Goal: Transaction & Acquisition: Purchase product/service

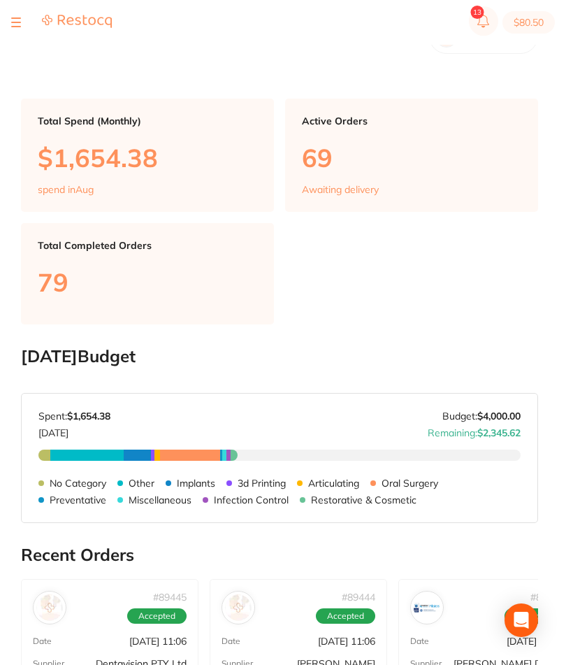
click at [11, 22] on button at bounding box center [16, 22] width 10 height 1
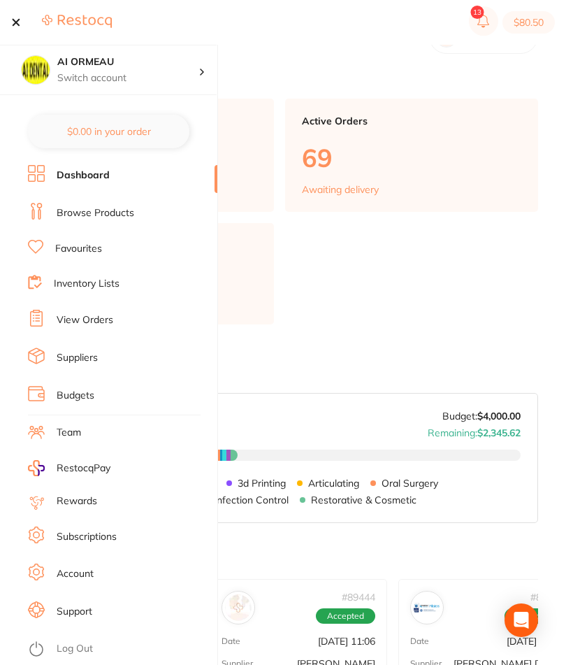
click at [119, 280] on link "Inventory Lists" at bounding box center [87, 284] width 66 height 14
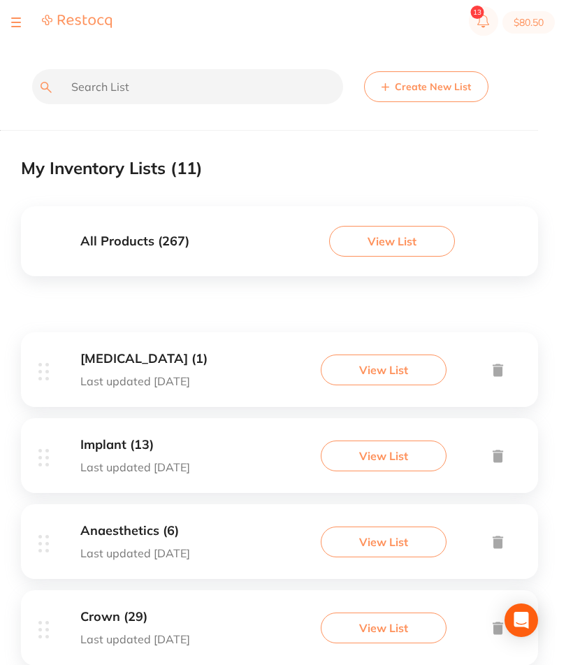
click at [359, 471] on button "View List" at bounding box center [384, 455] width 126 height 31
click at [395, 471] on button "View List" at bounding box center [384, 455] width 126 height 31
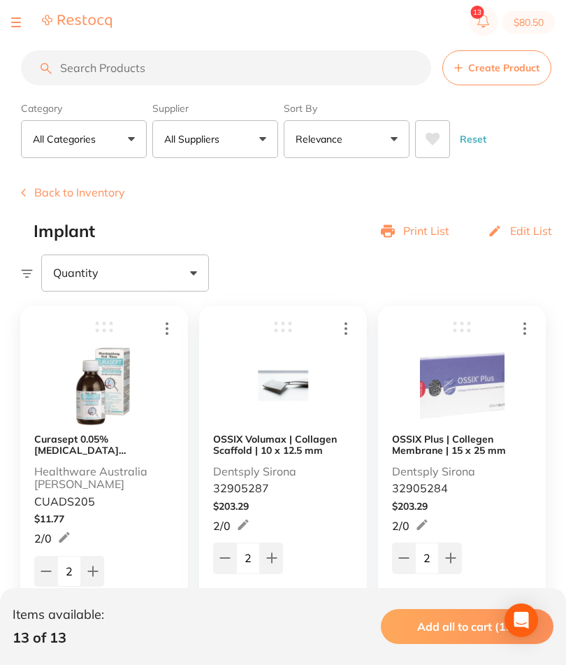
click at [24, 24] on div at bounding box center [61, 22] width 101 height 17
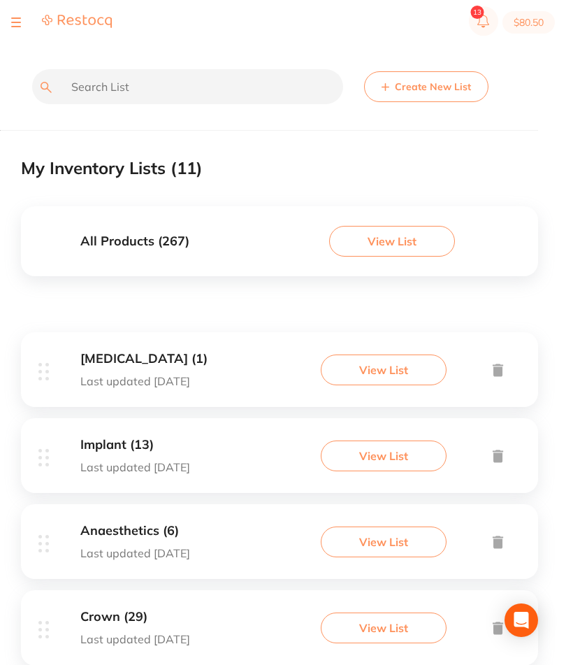
click at [11, 13] on section "$80.50" at bounding box center [283, 22] width 566 height 45
click at [92, 15] on img at bounding box center [77, 21] width 70 height 15
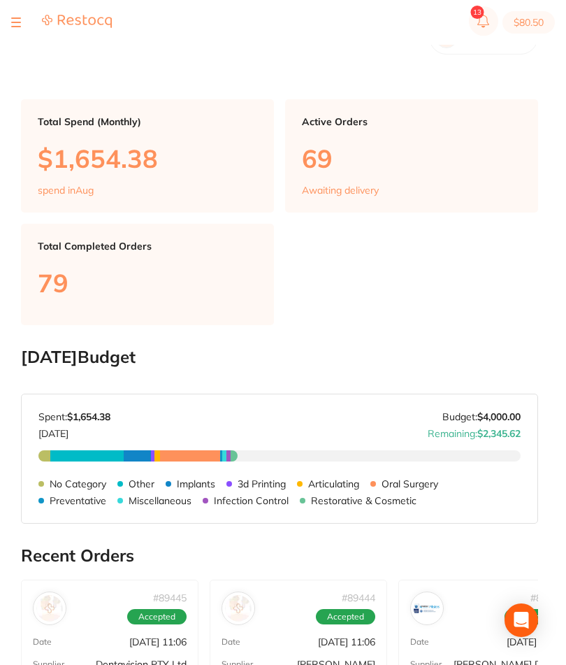
click at [11, 23] on div at bounding box center [16, 22] width 10 height 17
click at [15, 22] on button at bounding box center [16, 22] width 10 height 1
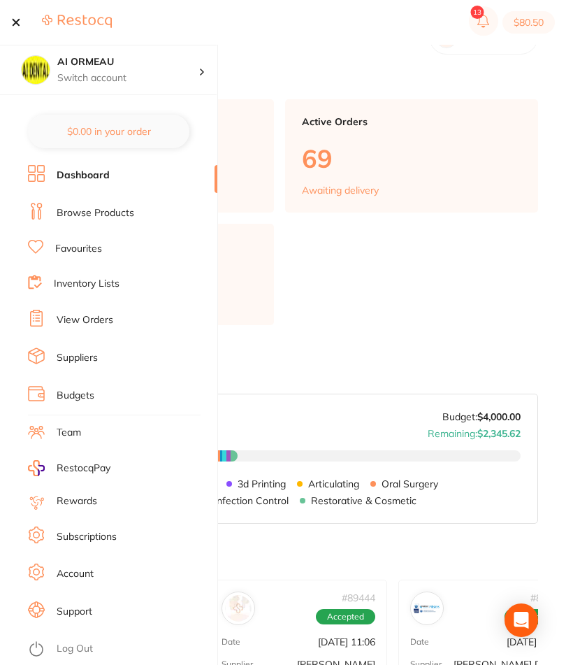
click at [126, 211] on link "Browse Products" at bounding box center [96, 213] width 78 height 14
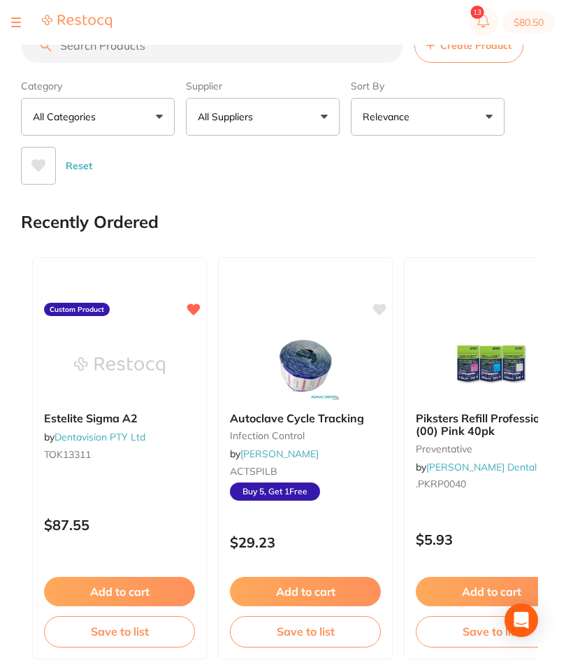
click at [243, 46] on input "search" at bounding box center [212, 45] width 382 height 35
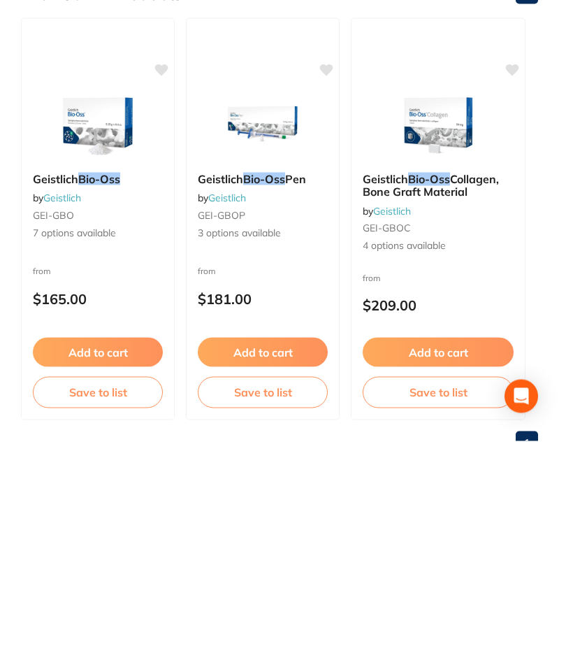
scroll to position [31, 0]
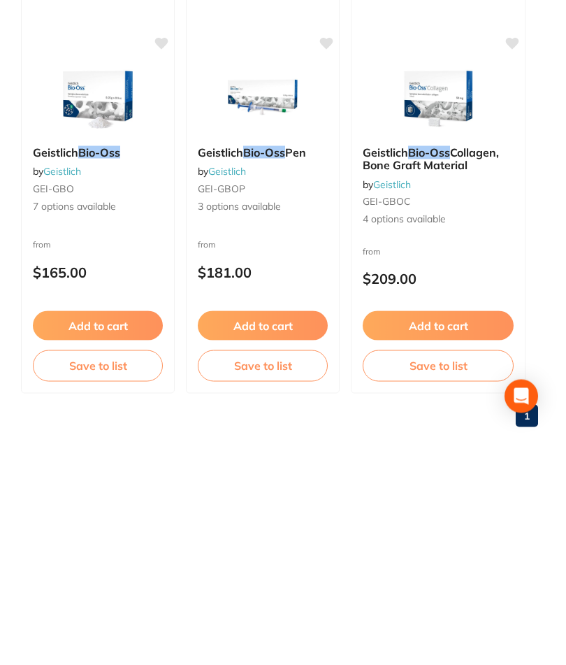
type input "Bio-oss"
click at [450, 369] on em "Bio-Oss" at bounding box center [429, 376] width 42 height 14
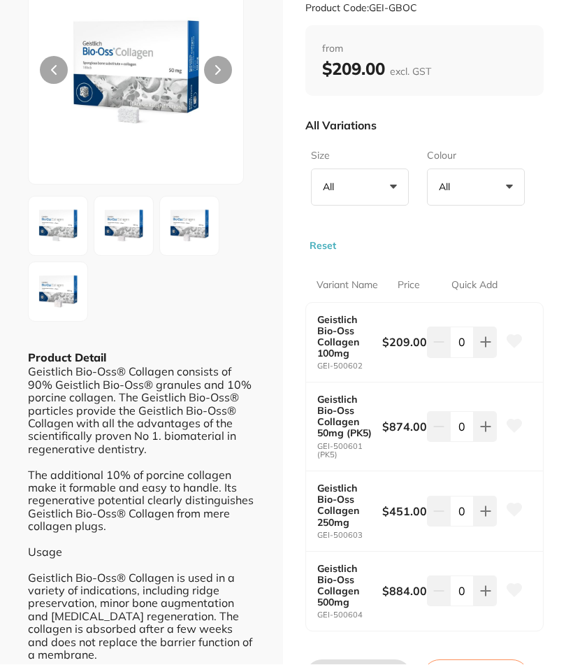
scroll to position [130, 0]
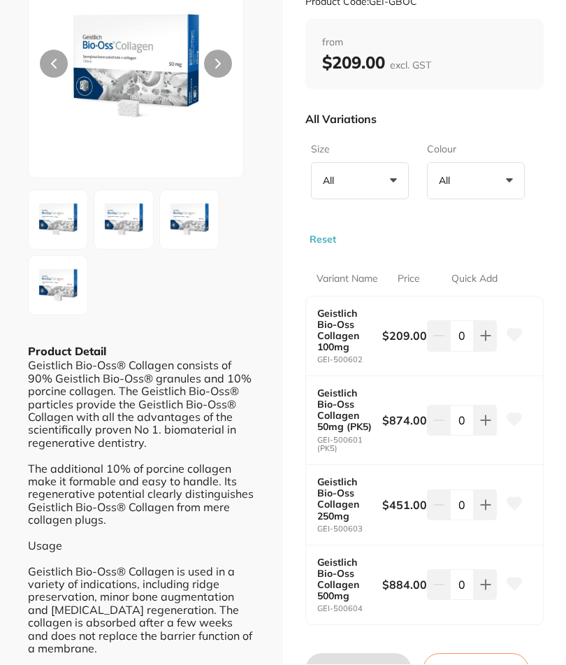
click at [491, 342] on icon at bounding box center [485, 336] width 11 height 11
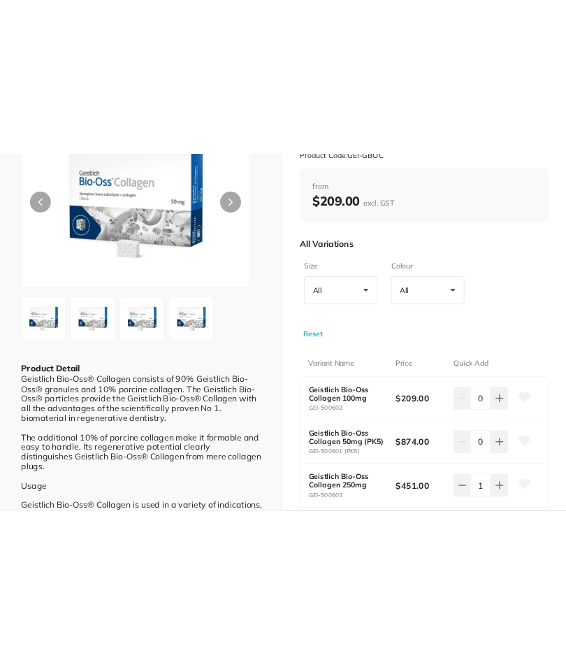
scroll to position [17, 0]
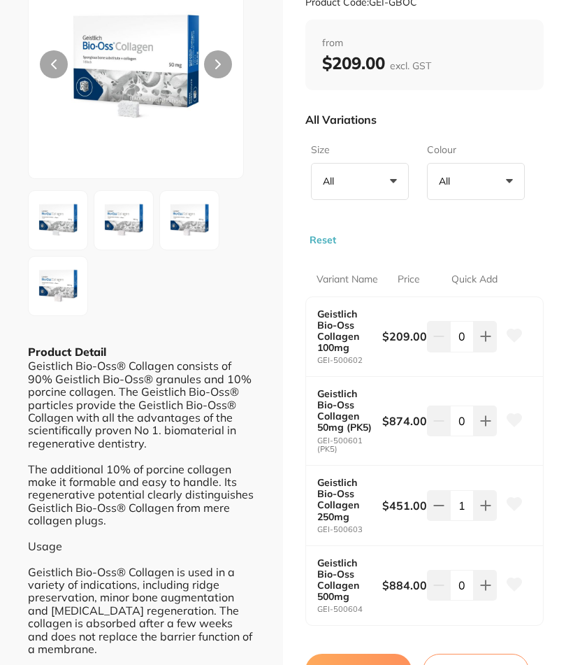
click at [482, 351] on button at bounding box center [485, 336] width 23 height 31
type input "2"
click at [484, 342] on button at bounding box center [485, 336] width 23 height 31
type input "1"
click at [437, 342] on icon at bounding box center [438, 336] width 11 height 11
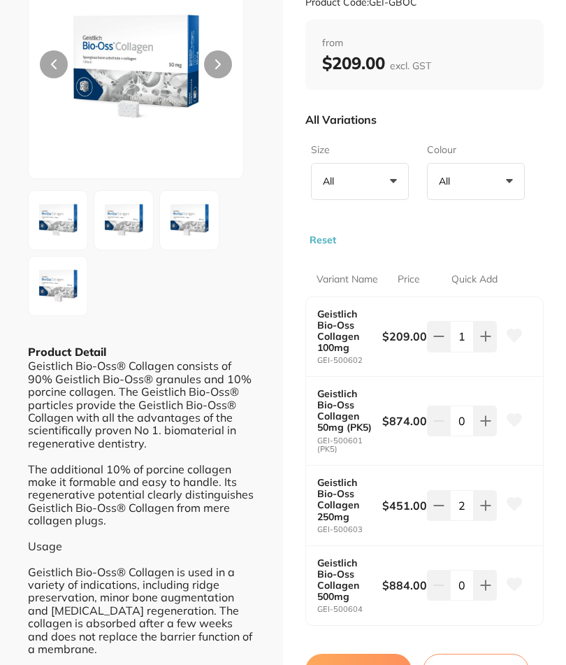
type input "1"
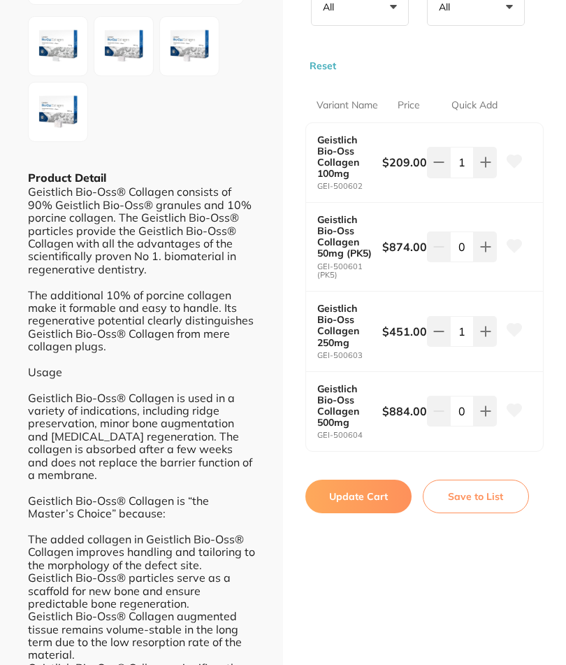
scroll to position [303, 0]
click at [384, 487] on button "Update Cart" at bounding box center [358, 497] width 106 height 34
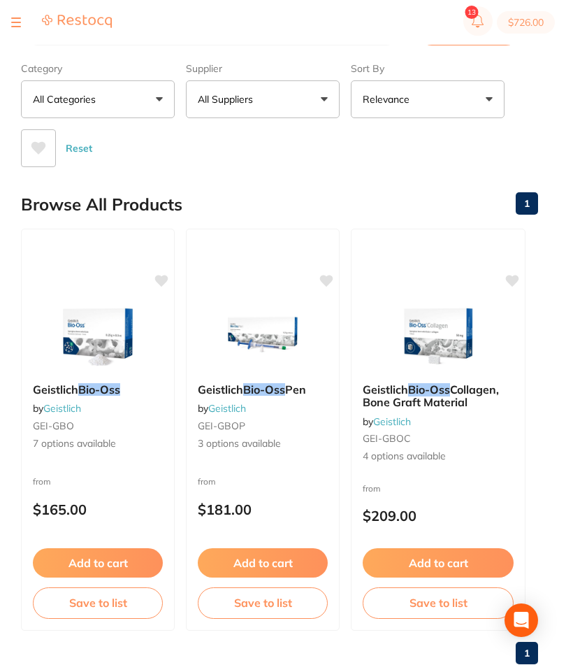
click at [20, 32] on section "$726.00" at bounding box center [283, 22] width 566 height 45
click at [26, 19] on div at bounding box center [61, 22] width 101 height 17
click at [20, 23] on button at bounding box center [16, 22] width 10 height 1
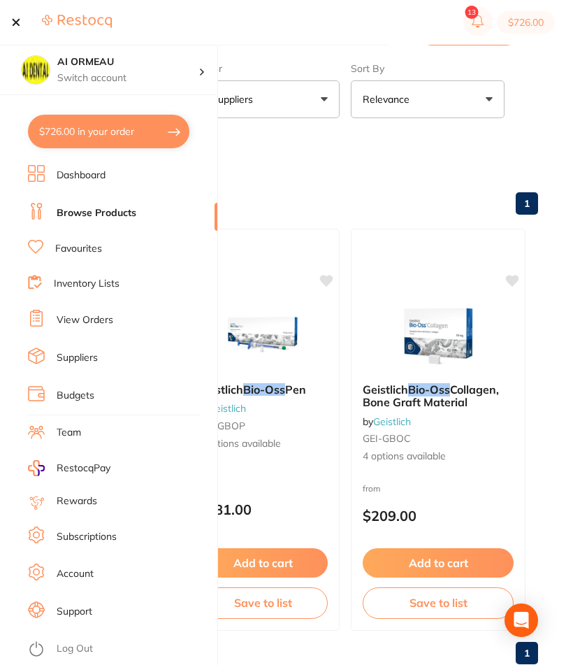
click at [122, 213] on link "Browse Products" at bounding box center [97, 213] width 80 height 14
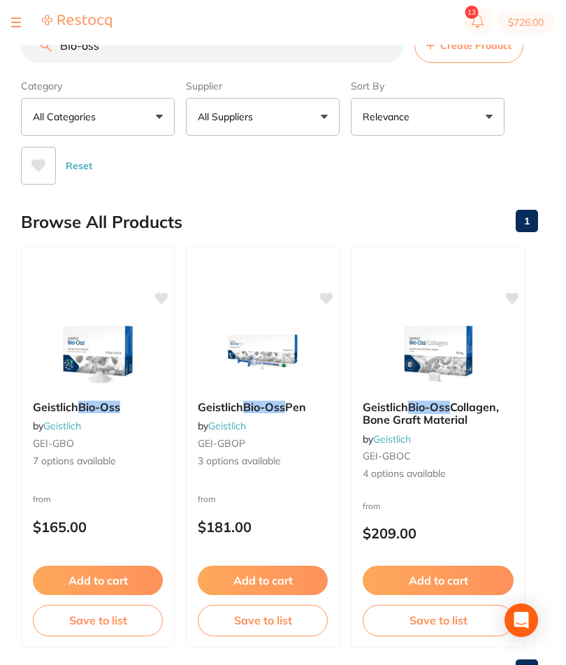
click at [24, 38] on section "$726.00" at bounding box center [283, 22] width 566 height 45
click at [21, 41] on section "$726.00" at bounding box center [283, 22] width 566 height 45
click at [24, 38] on section "$726.00" at bounding box center [283, 22] width 566 height 45
click at [24, 45] on input "Bio-oss" at bounding box center [212, 45] width 382 height 35
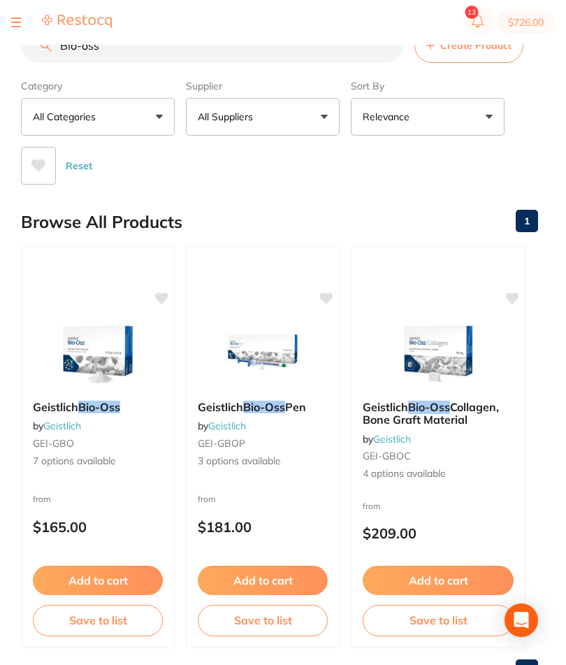
scroll to position [17, 0]
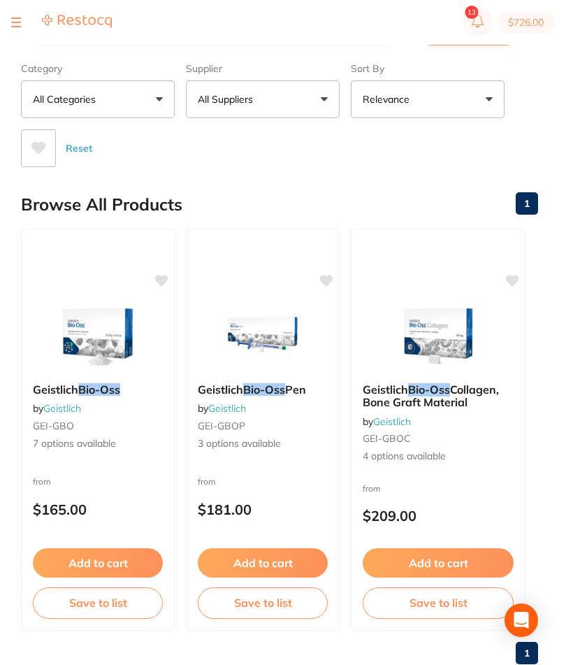
click at [29, 17] on div at bounding box center [61, 22] width 101 height 17
click at [13, 22] on button at bounding box center [16, 22] width 10 height 1
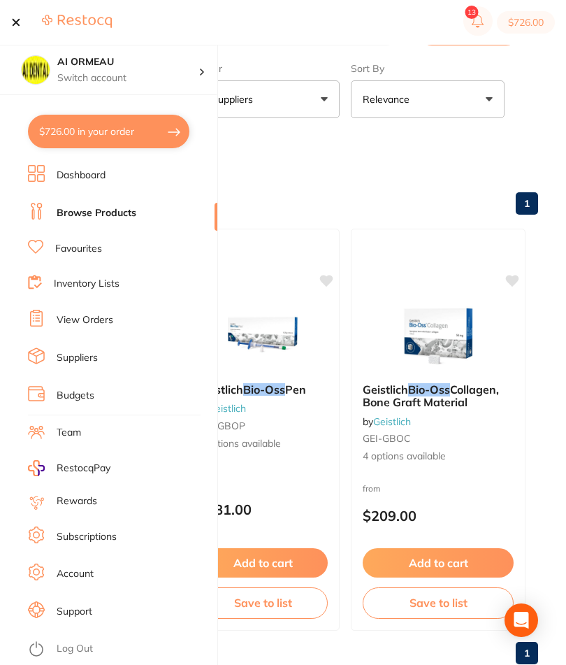
click at [119, 279] on link "Inventory Lists" at bounding box center [87, 284] width 66 height 14
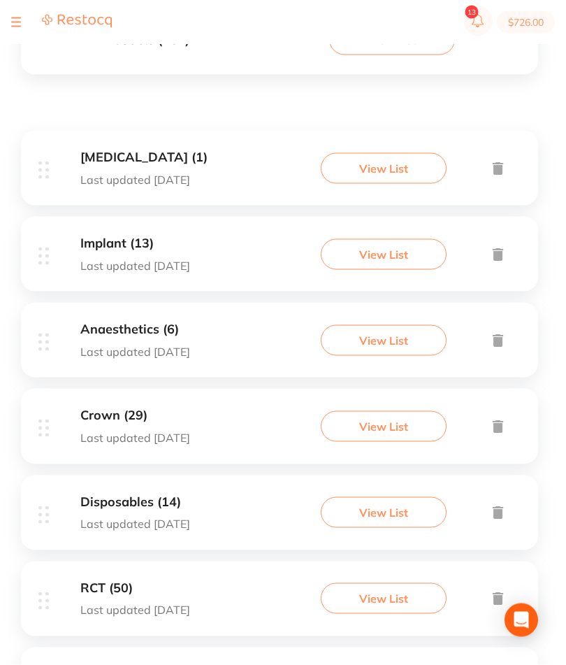
click at [411, 270] on button "View List" at bounding box center [384, 254] width 126 height 31
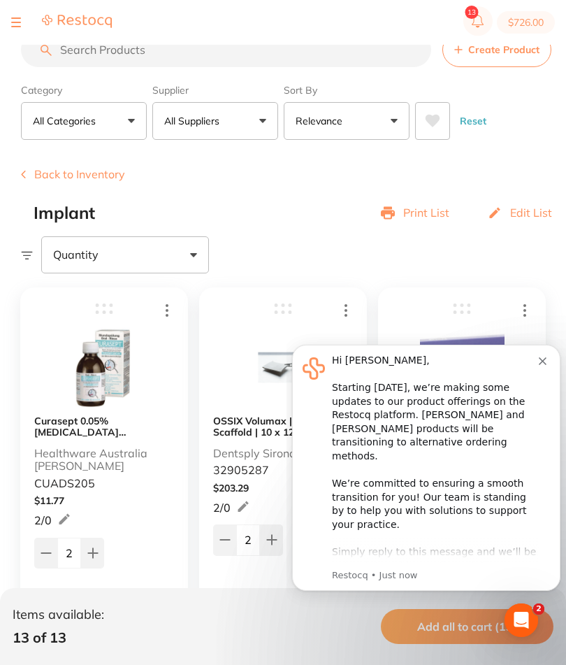
click at [536, 363] on div "Hi Ai, ​ Starting 11 August, we’re making some updates to our product offerings…" at bounding box center [435, 511] width 207 height 315
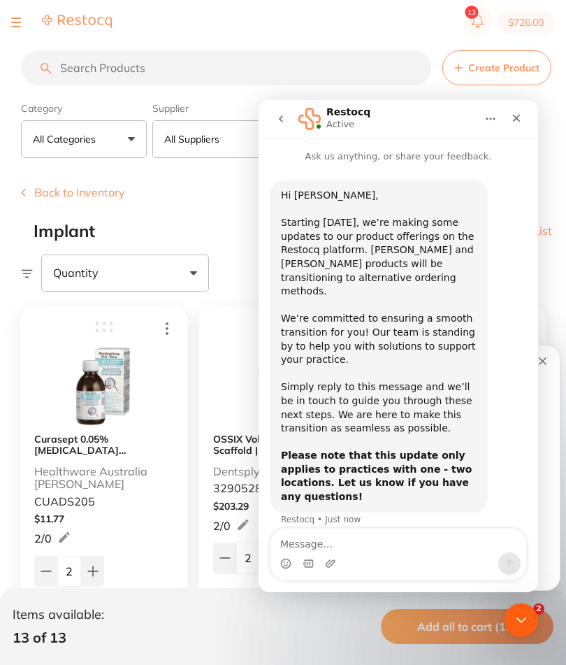
click at [525, 128] on div "Close" at bounding box center [516, 118] width 25 height 25
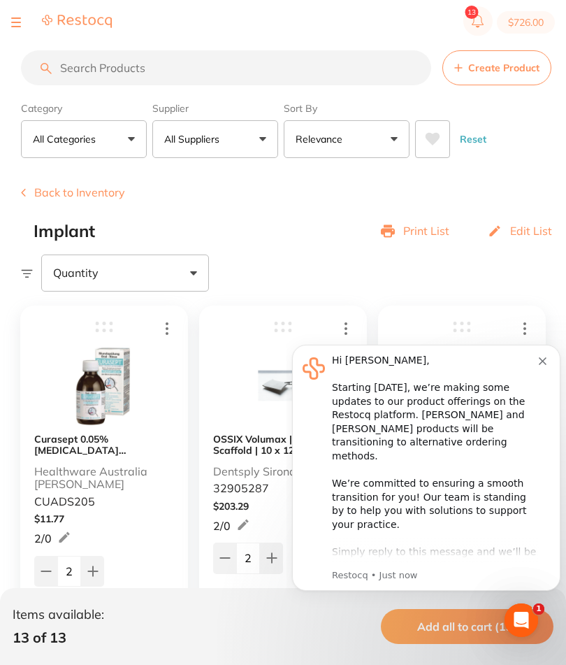
click at [537, 384] on div "Hi Ai, ​ Starting 11 August, we’re making some updates to our product offerings…" at bounding box center [435, 511] width 207 height 315
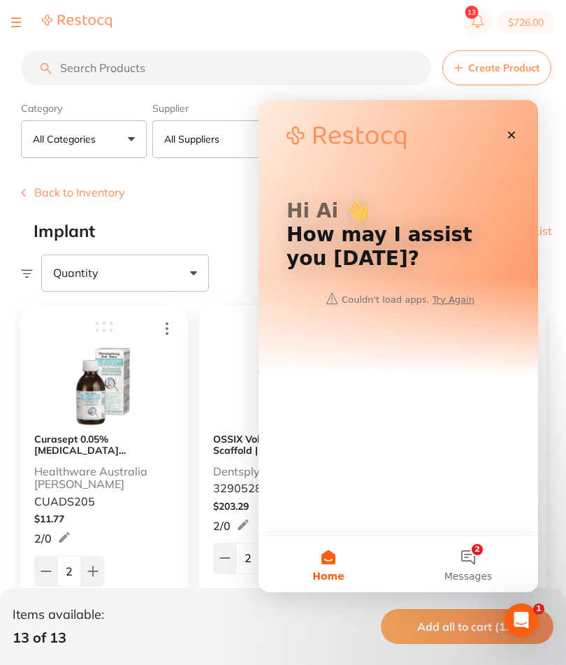
click at [509, 145] on div "Close" at bounding box center [511, 134] width 25 height 25
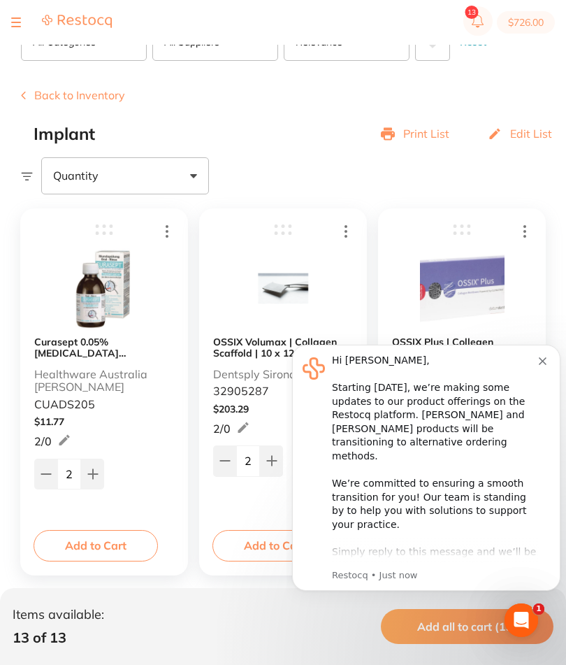
scroll to position [139, 0]
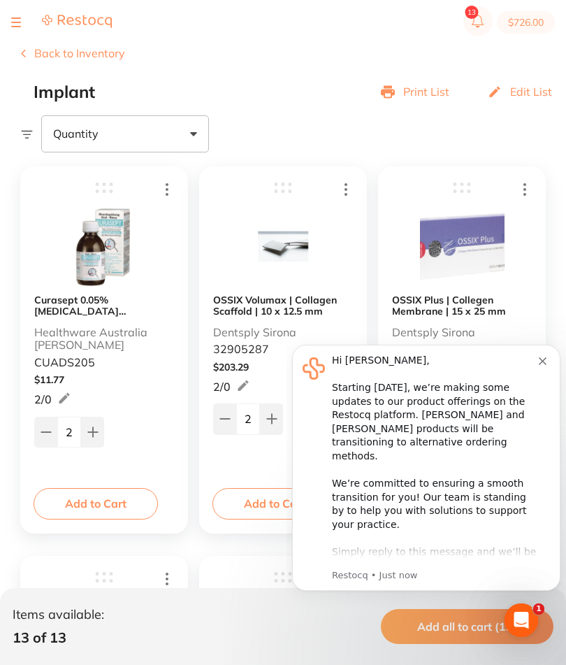
click at [545, 363] on icon "Dismiss notification" at bounding box center [543, 361] width 8 height 8
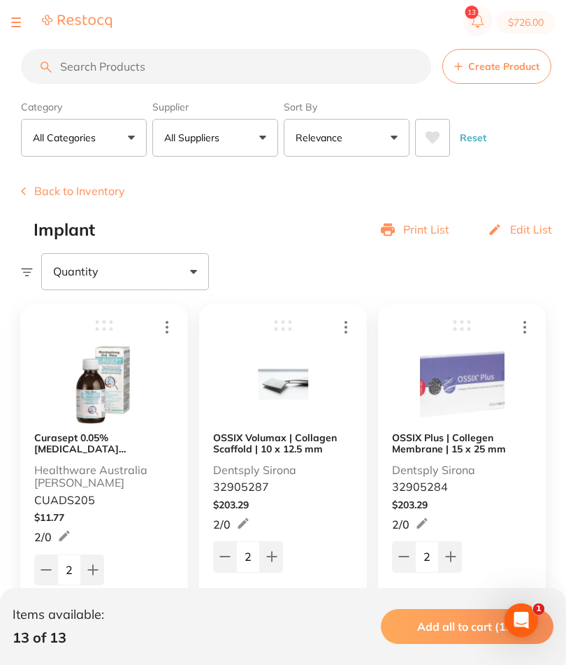
scroll to position [0, 0]
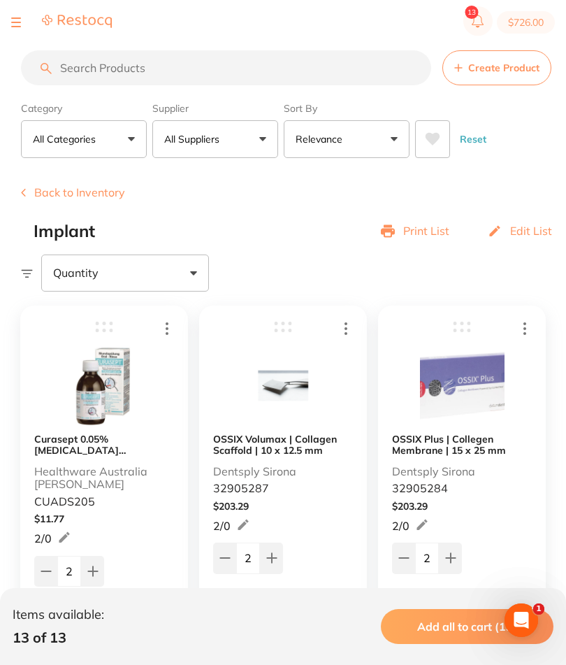
click at [19, 22] on button at bounding box center [16, 22] width 10 height 1
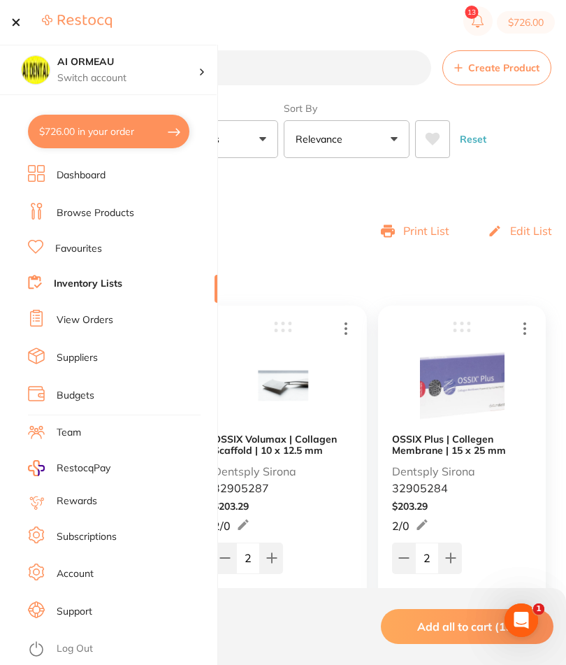
click at [131, 208] on link "Browse Products" at bounding box center [96, 213] width 78 height 14
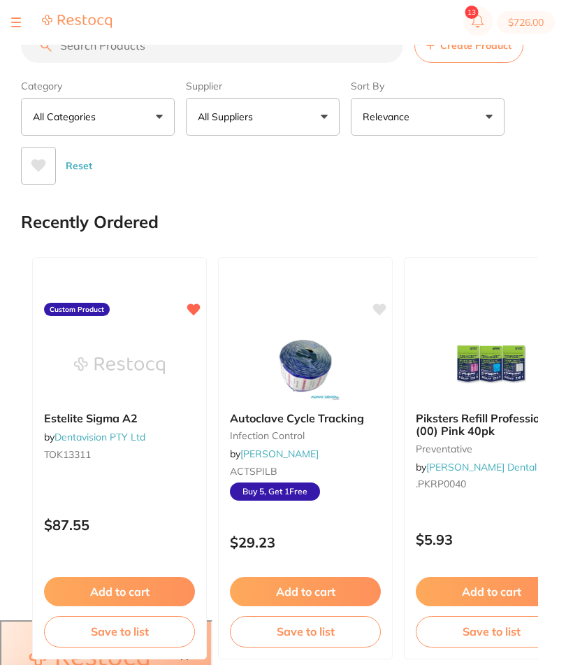
click at [251, 63] on input "search" at bounding box center [212, 45] width 382 height 35
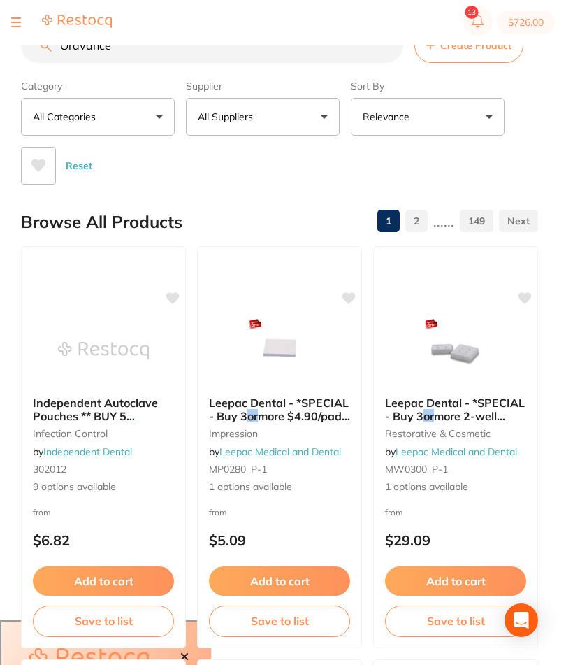
type input "Oravance"
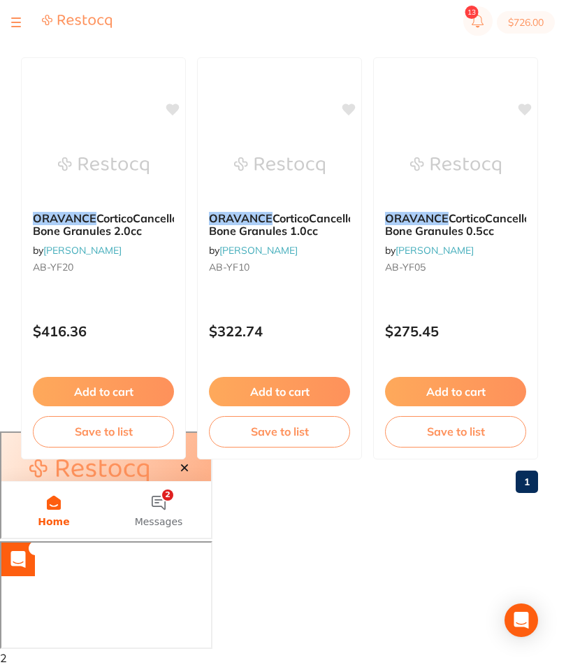
scroll to position [202, 0]
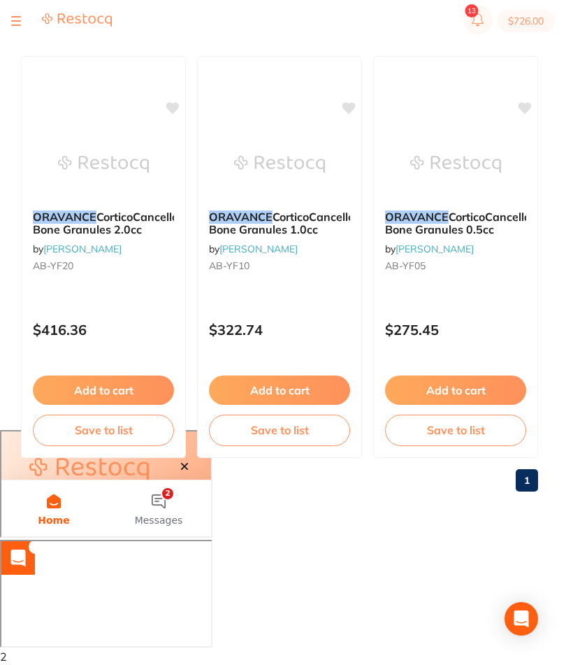
click at [148, 221] on span "CorticoCancellous Bone Granules 2.0cc" at bounding box center [112, 224] width 158 height 27
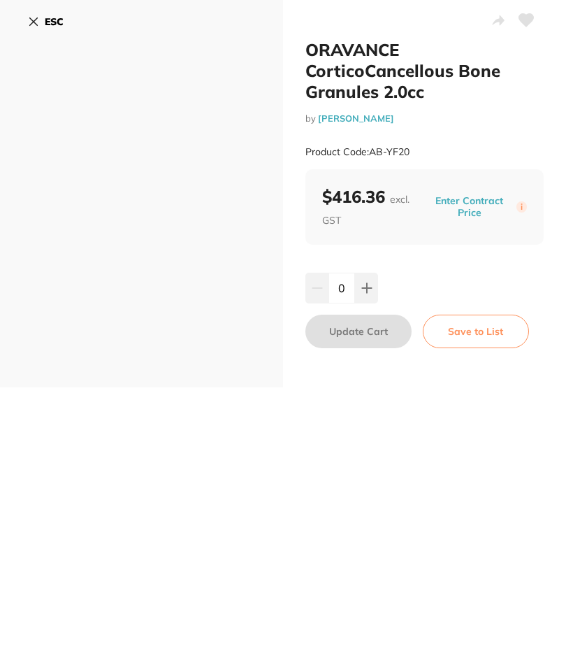
scroll to position [188, 0]
click at [42, 30] on button "ESC" at bounding box center [46, 23] width 36 height 24
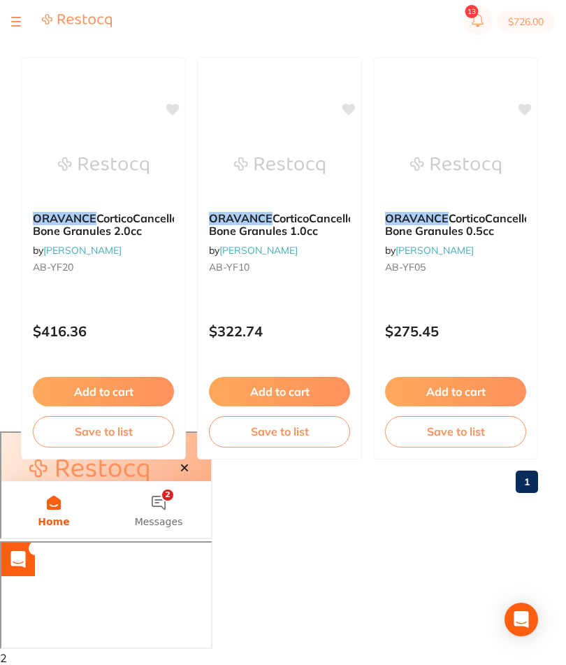
click at [279, 235] on span "CorticoCancellous Bone Granules 1.0cc" at bounding box center [288, 225] width 158 height 27
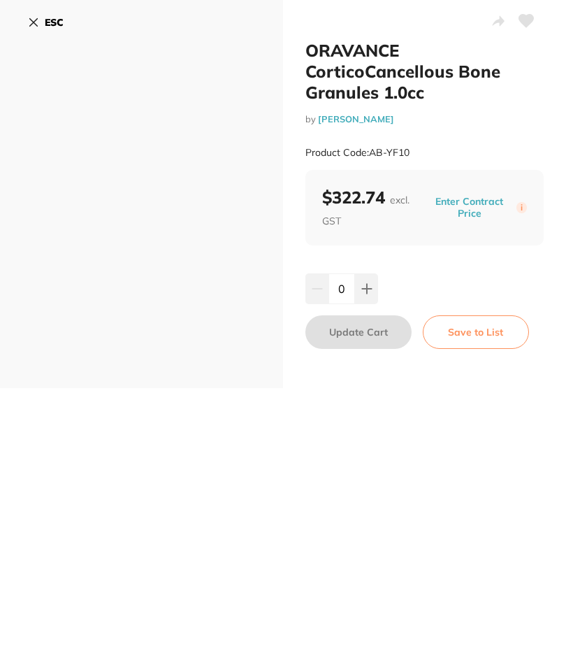
click at [49, 25] on b "ESC" at bounding box center [54, 23] width 19 height 13
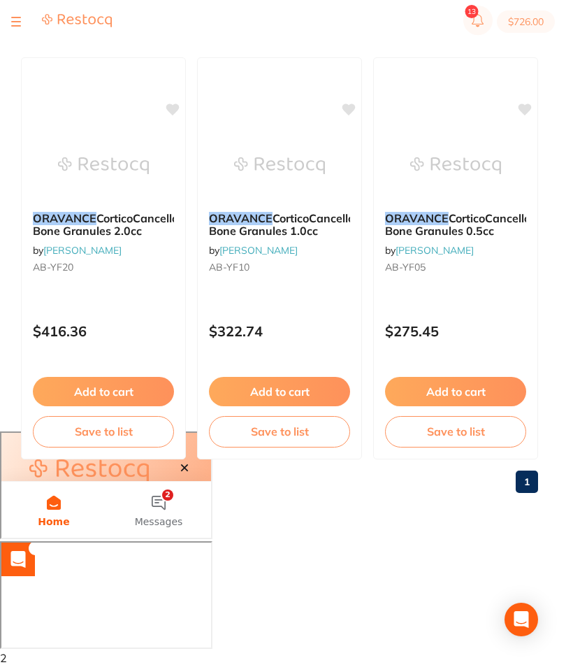
click at [471, 236] on span "CorticoCancellous Bone Granules 0.5cc" at bounding box center [464, 225] width 158 height 27
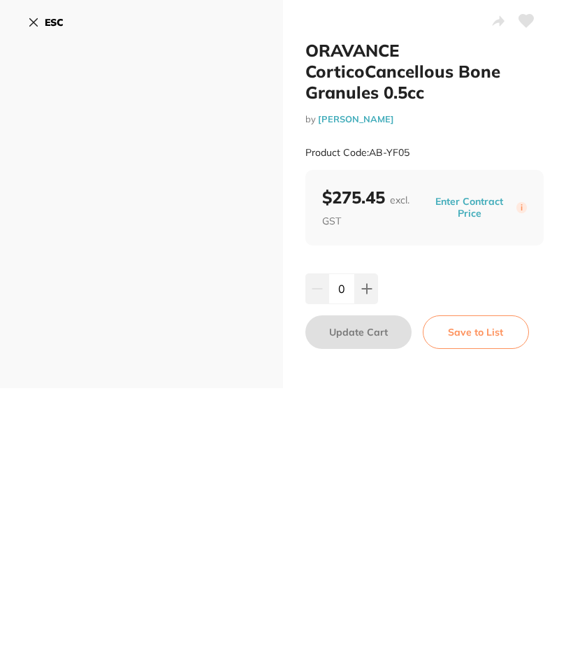
click at [365, 301] on button at bounding box center [366, 289] width 23 height 31
click at [364, 300] on button at bounding box center [366, 289] width 23 height 31
type input "2"
click at [383, 335] on button "Update Cart" at bounding box center [358, 333] width 106 height 34
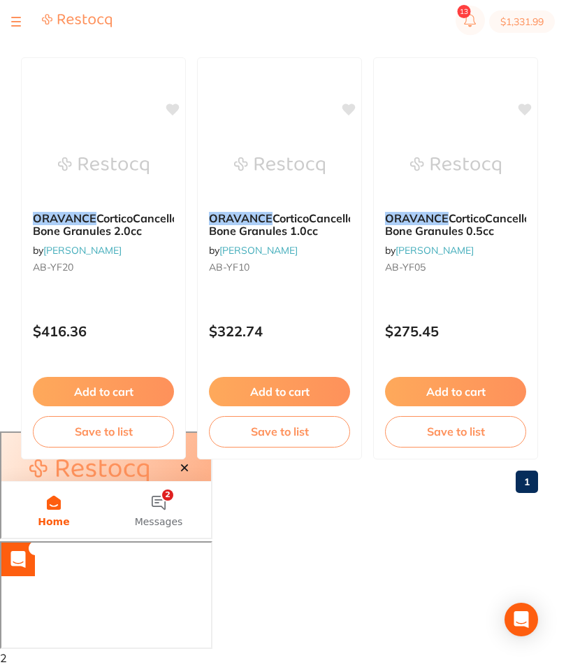
click at [491, 440] on button "Save to list" at bounding box center [455, 431] width 141 height 31
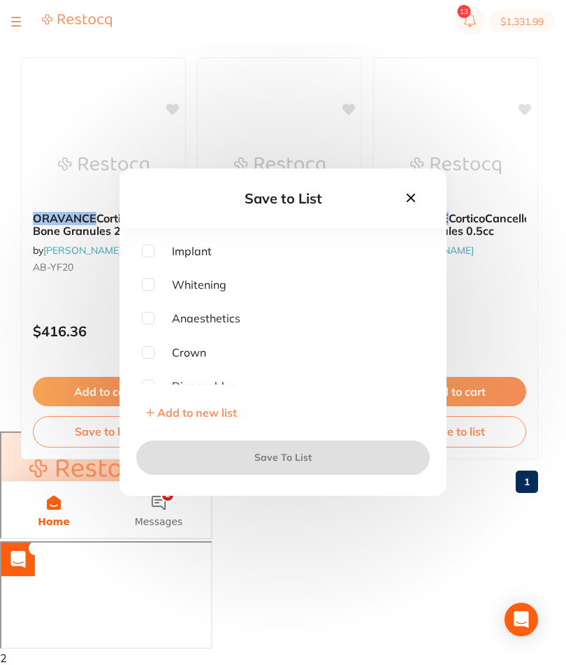
click at [157, 258] on span "Implant" at bounding box center [182, 251] width 57 height 13
click at [150, 258] on input "checkbox" at bounding box center [148, 251] width 13 height 13
checkbox input "true"
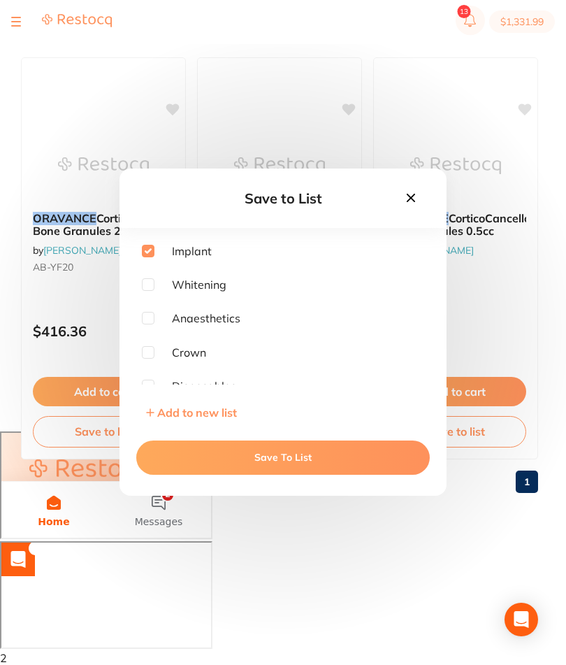
click at [298, 474] on button "Save To List" at bounding box center [282, 458] width 293 height 34
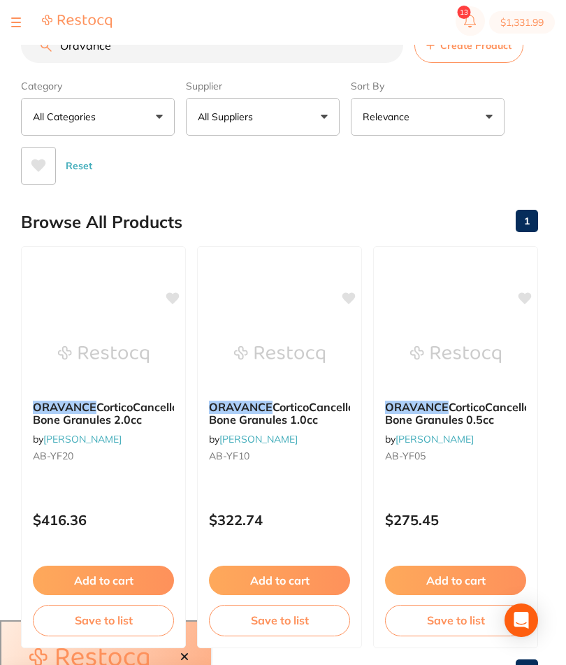
click at [532, 32] on button "$1,331.99" at bounding box center [522, 22] width 66 height 22
checkbox input "true"
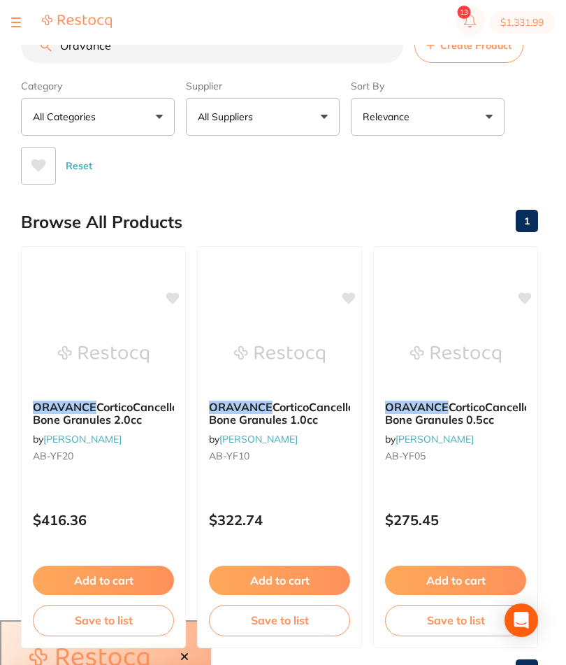
checkbox input "true"
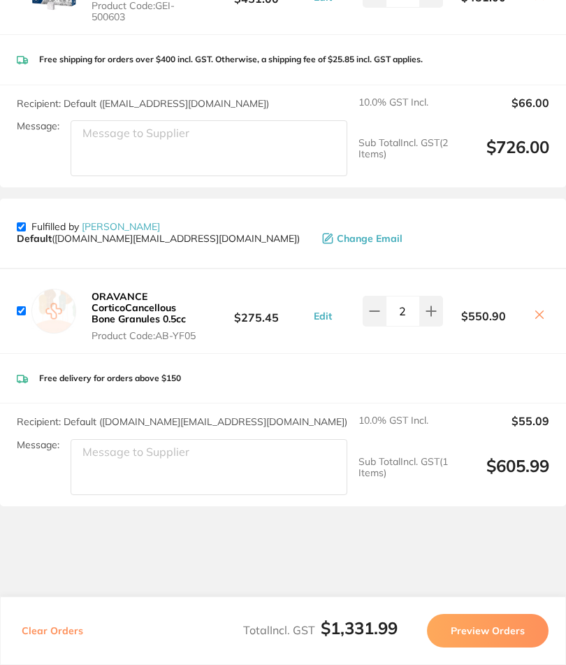
scroll to position [277, 0]
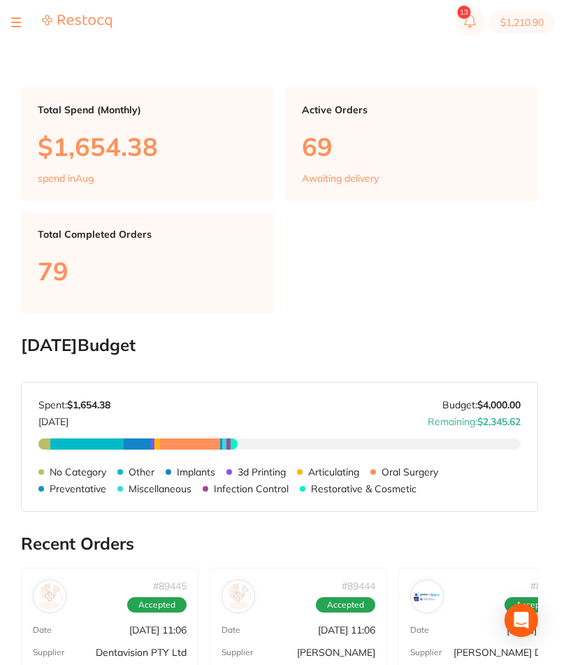
click at [528, 27] on button "$1,210.90" at bounding box center [522, 22] width 66 height 22
checkbox input "true"
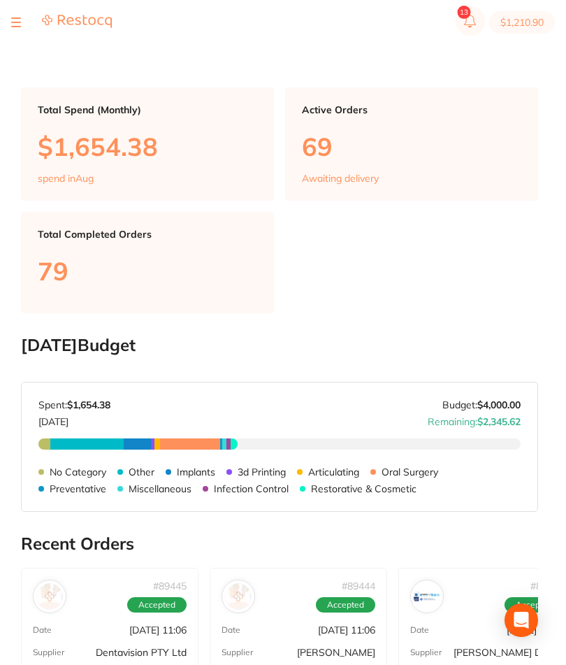
checkbox input "true"
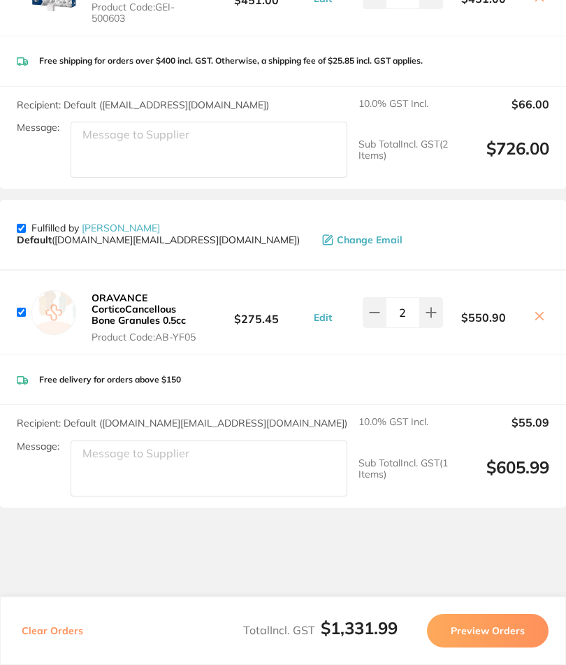
scroll to position [277, 0]
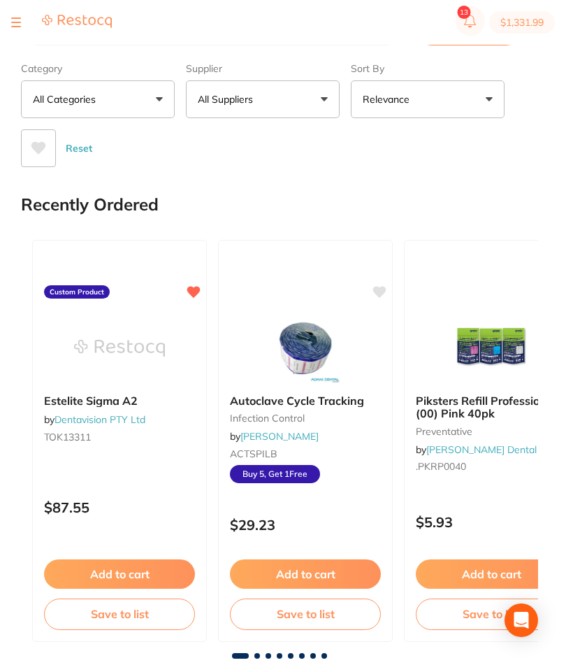
click at [540, 28] on button "$1,331.99" at bounding box center [522, 22] width 66 height 22
checkbox input "true"
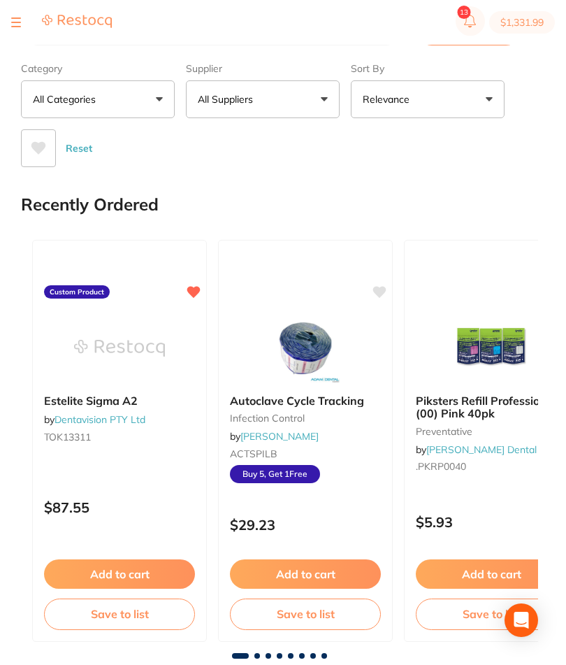
checkbox input "true"
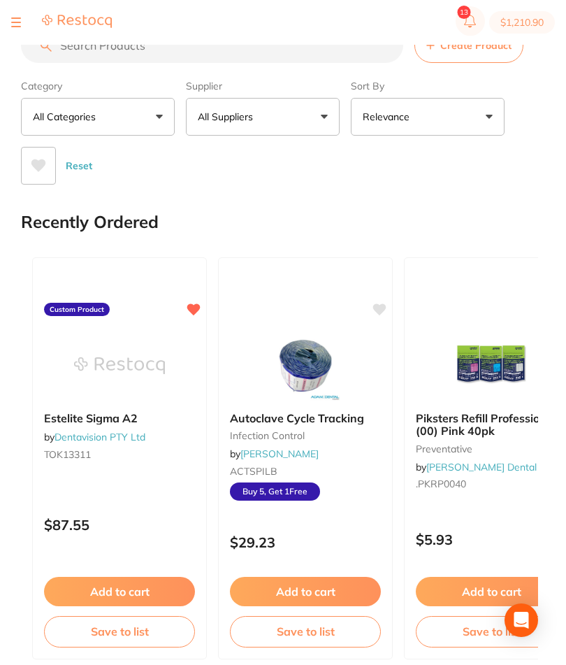
click at [526, 21] on button "$1,210.90" at bounding box center [522, 22] width 66 height 22
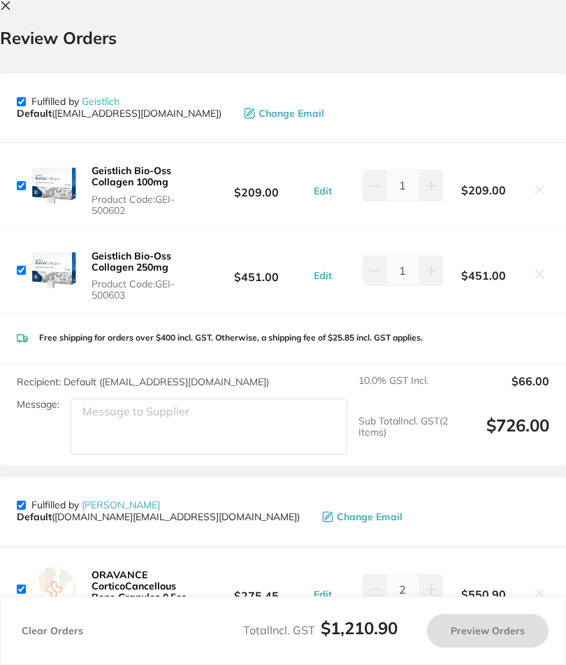
checkbox input "true"
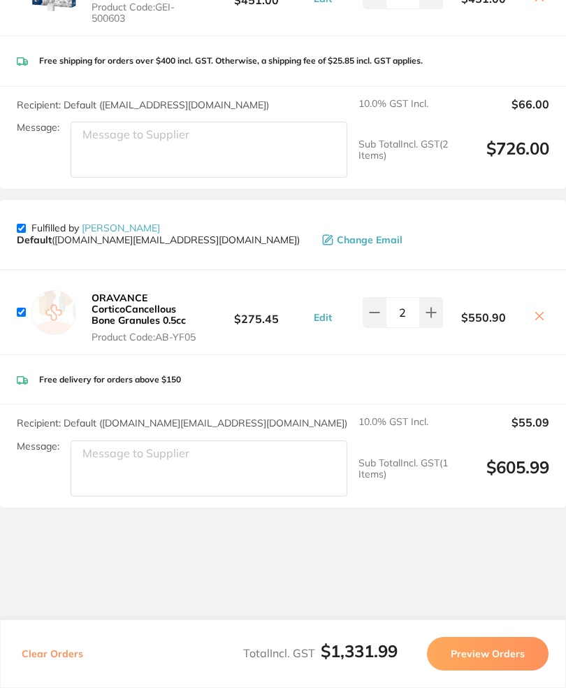
click at [508, 664] on button "Preview Orders" at bounding box center [488, 654] width 122 height 34
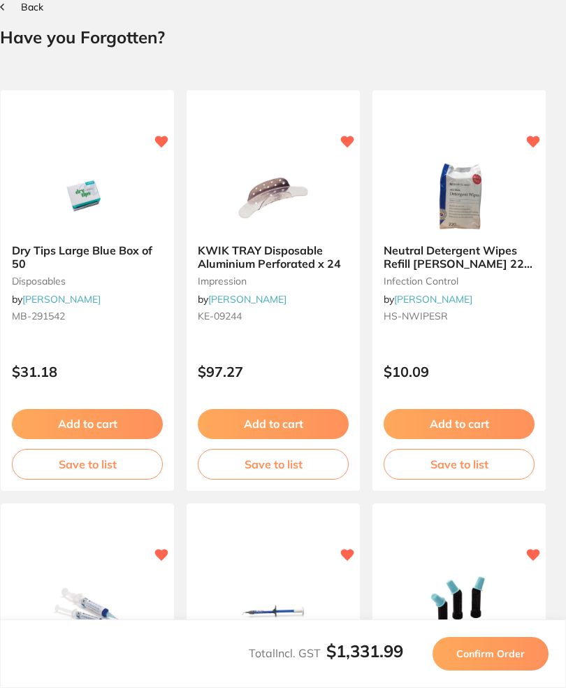
click at [514, 664] on button "Confirm Order" at bounding box center [491, 654] width 116 height 34
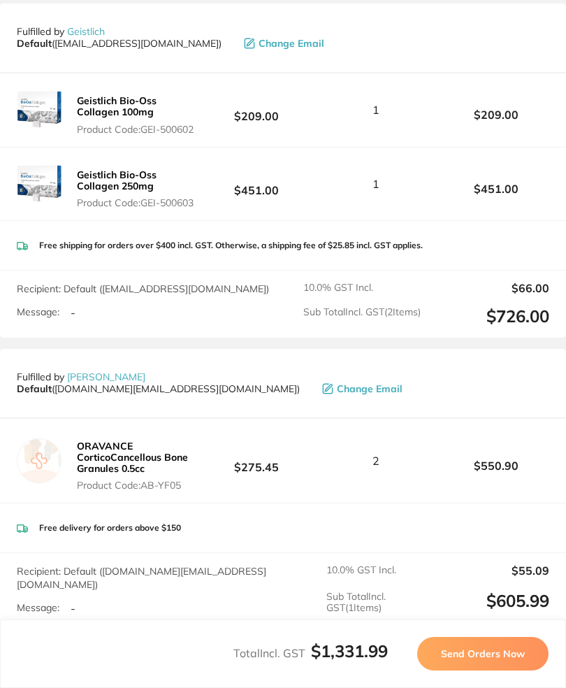
scroll to position [188, 0]
click at [495, 664] on button "Send Orders Now" at bounding box center [482, 654] width 131 height 34
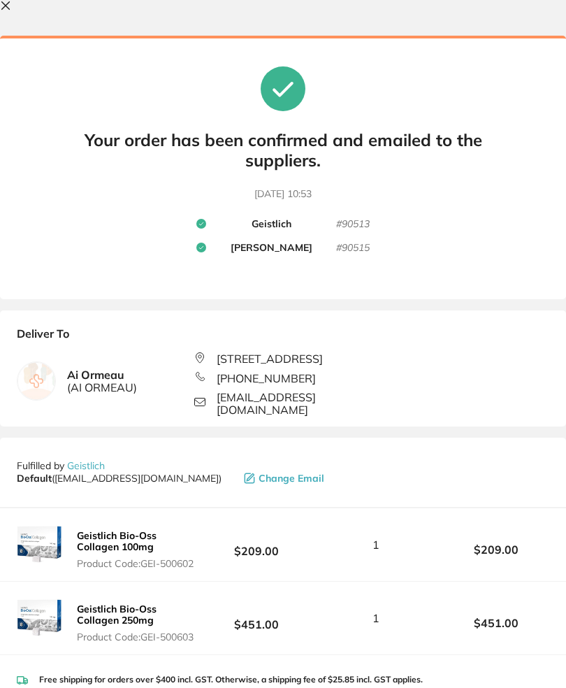
scroll to position [0, 0]
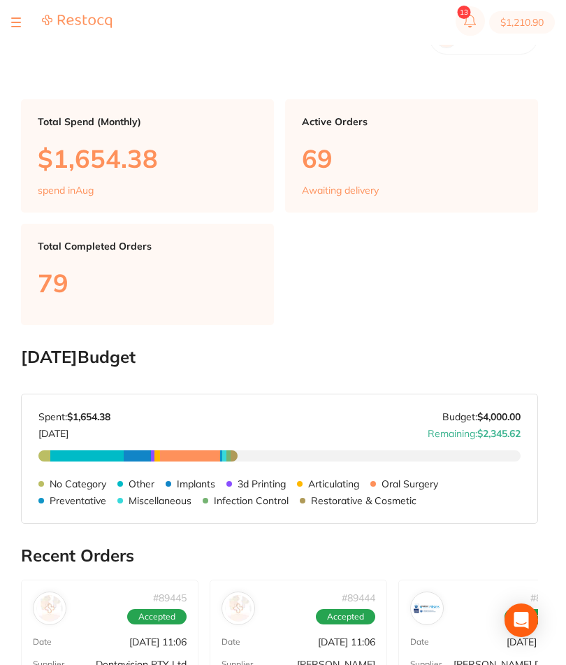
click at [528, 24] on button "$1,210.90" at bounding box center [522, 22] width 66 height 22
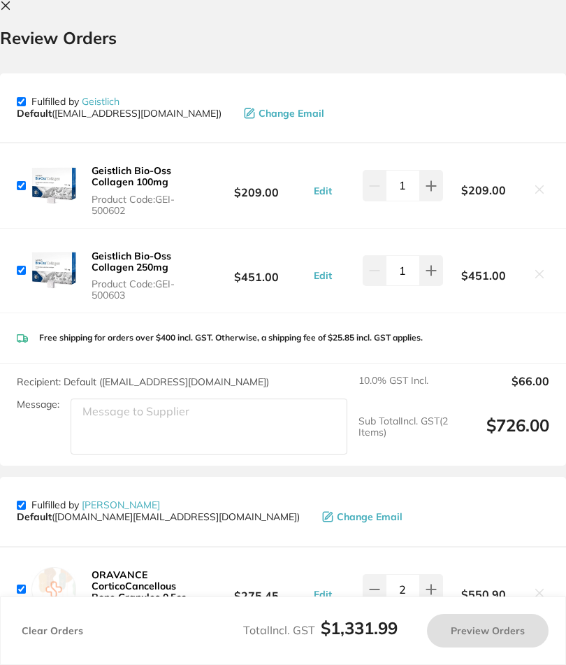
checkbox input "true"
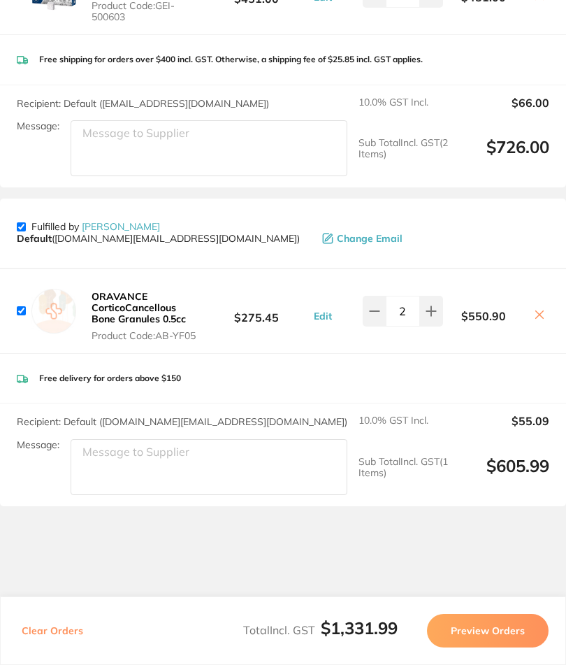
scroll to position [277, 0]
